Goal: Navigation & Orientation: Find specific page/section

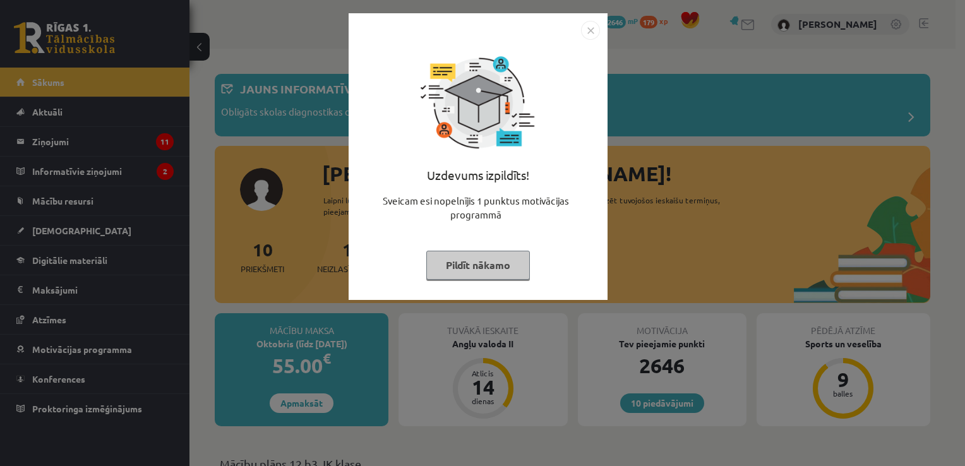
drag, startPoint x: 0, startPoint y: 0, endPoint x: 475, endPoint y: 272, distance: 547.5
click at [475, 272] on button "Pildīt nākamo" at bounding box center [478, 265] width 104 height 29
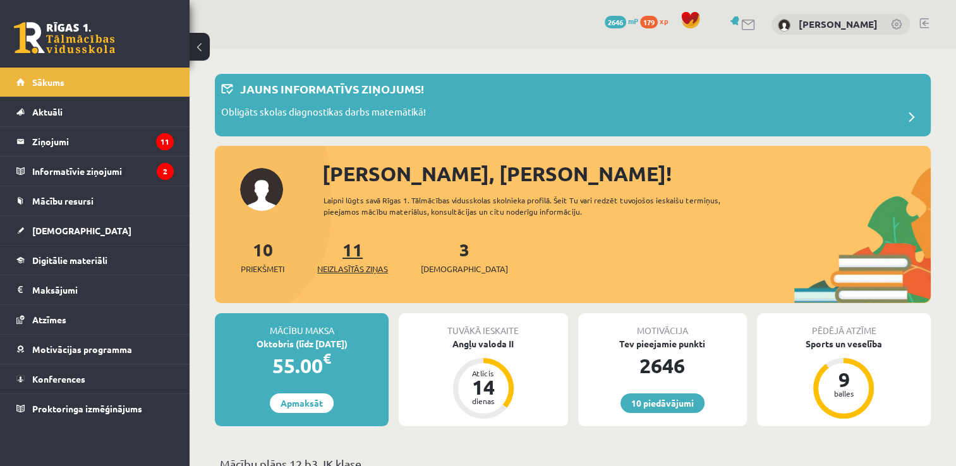
click at [352, 253] on link "11 Neizlasītās ziņas" at bounding box center [352, 256] width 71 height 37
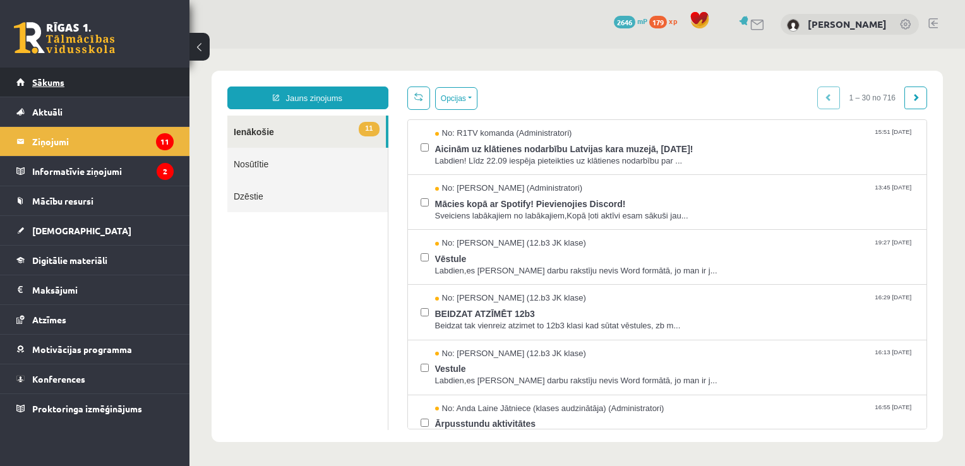
click at [54, 78] on span "Sākums" at bounding box center [48, 81] width 32 height 11
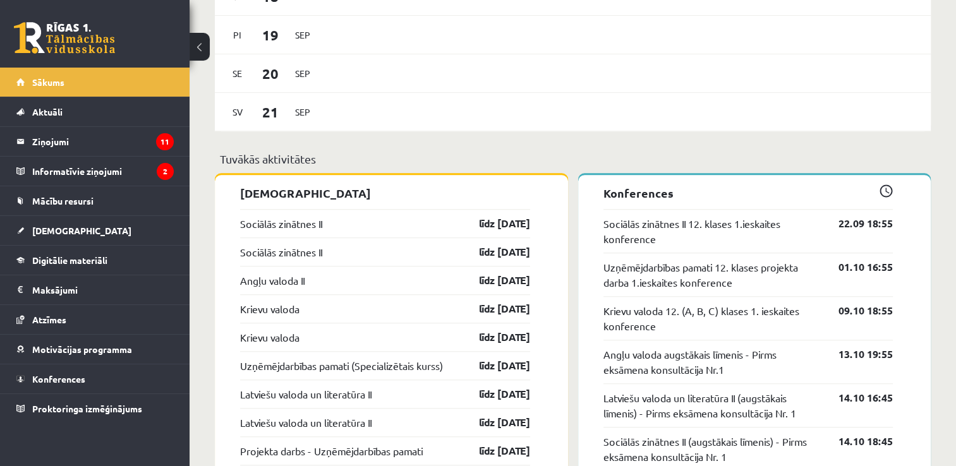
scroll to position [948, 0]
click at [297, 241] on div "Sociālās zinātnes II līdz [DATE]" at bounding box center [385, 250] width 290 height 28
